Goal: Task Accomplishment & Management: Manage account settings

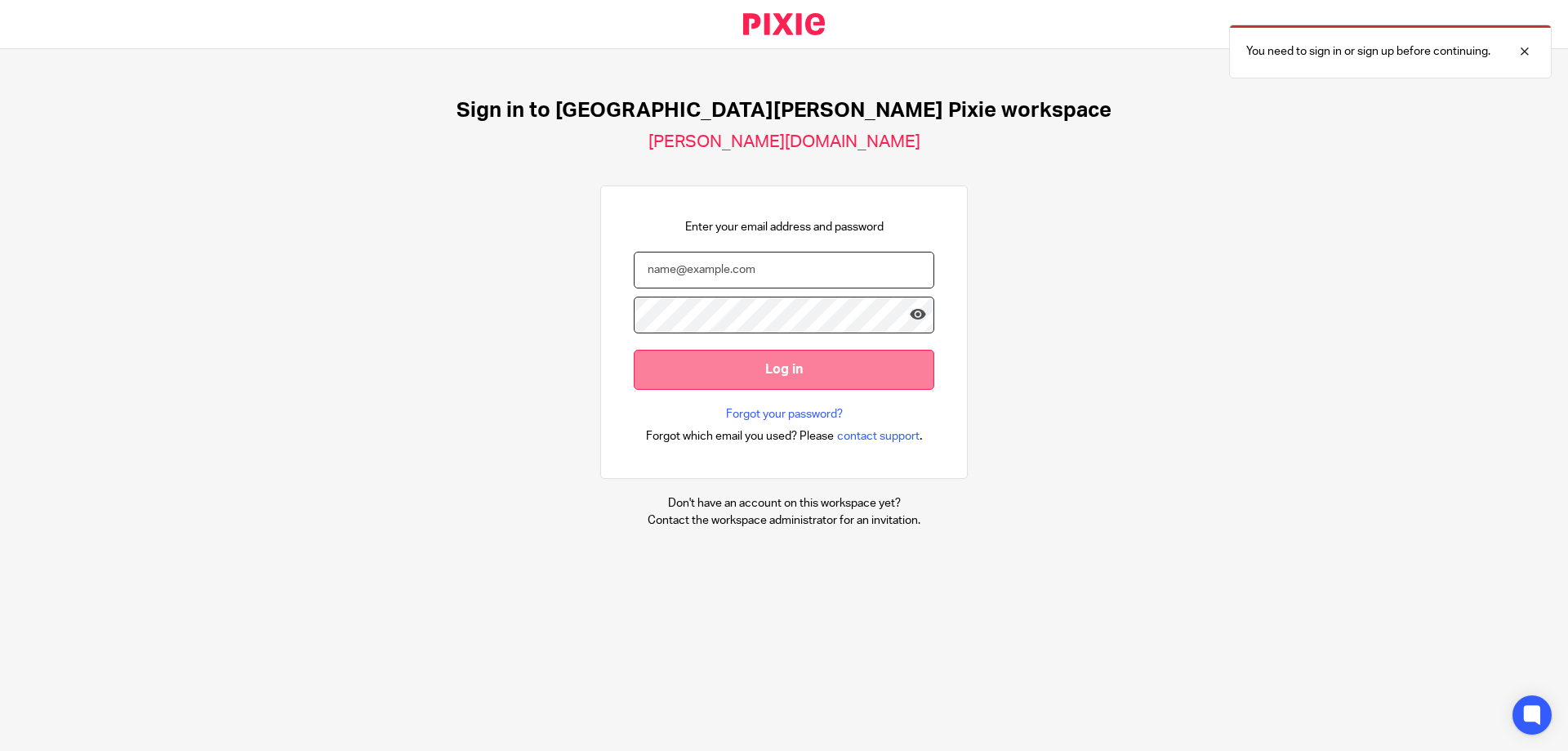
type input "[PERSON_NAME][EMAIL_ADDRESS][DOMAIN_NAME]"
click at [783, 368] on input "Log in" at bounding box center [784, 370] width 301 height 40
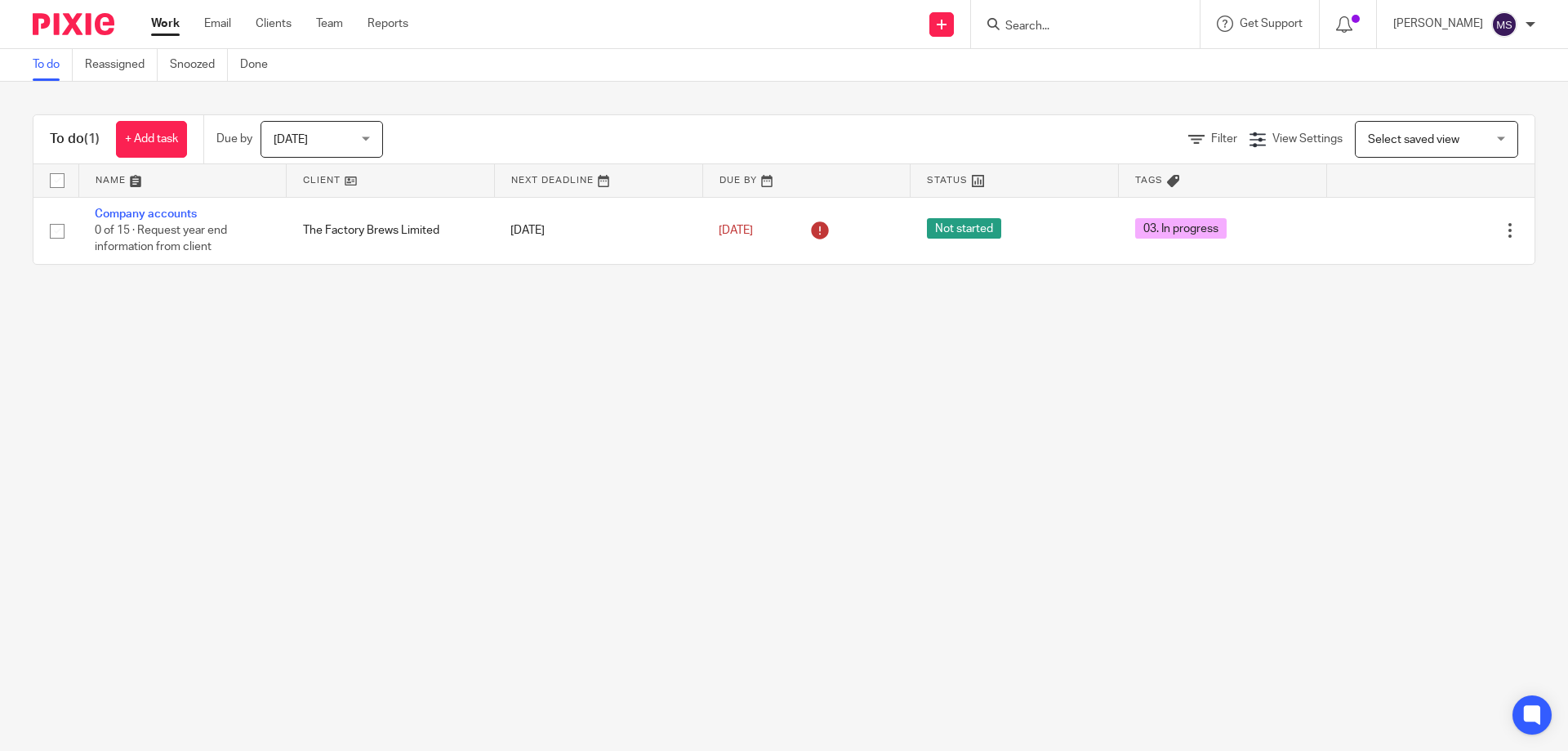
click at [298, 131] on span "[DATE]" at bounding box center [317, 139] width 87 height 34
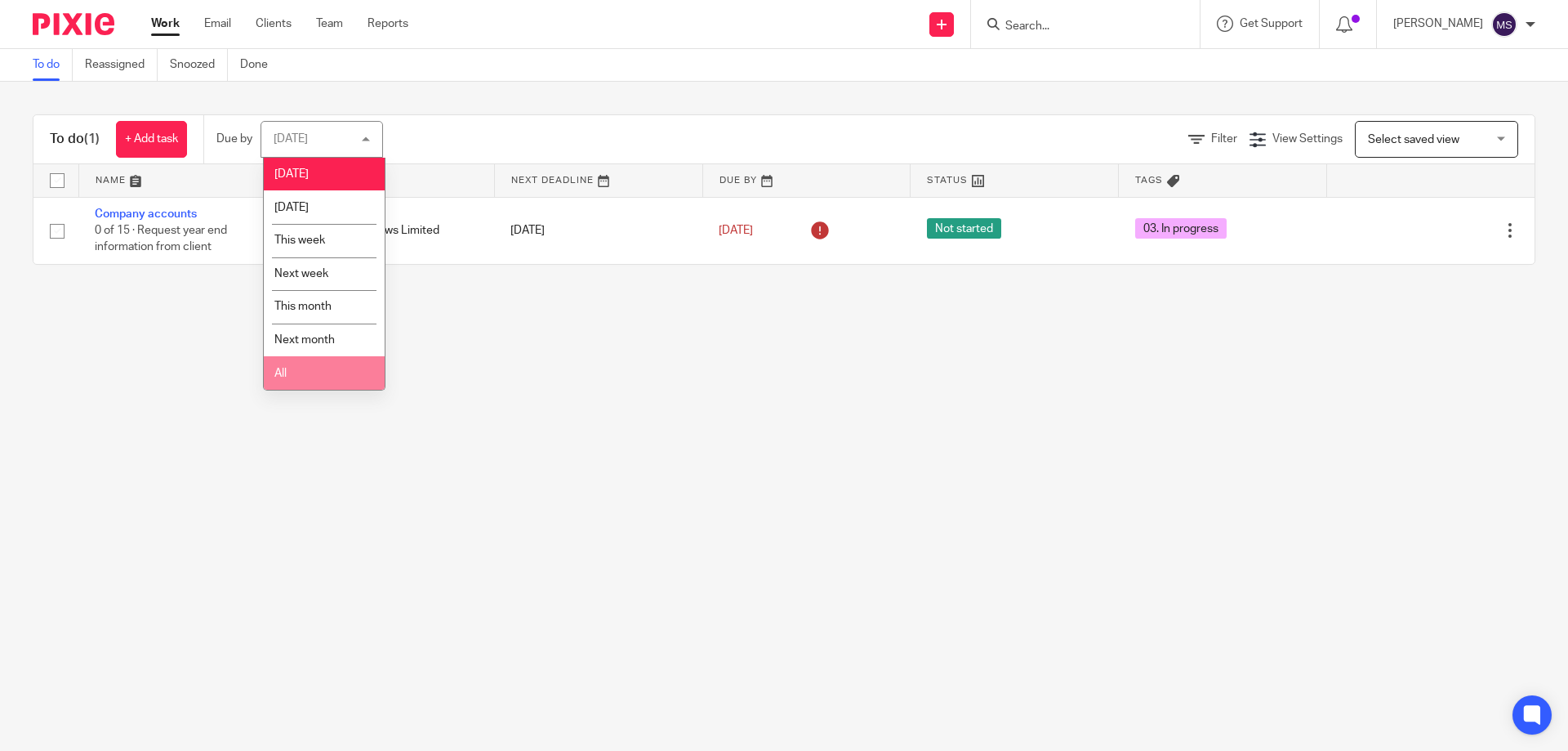
click at [325, 365] on li "All" at bounding box center [324, 373] width 120 height 34
